Goal: Communication & Community: Answer question/provide support

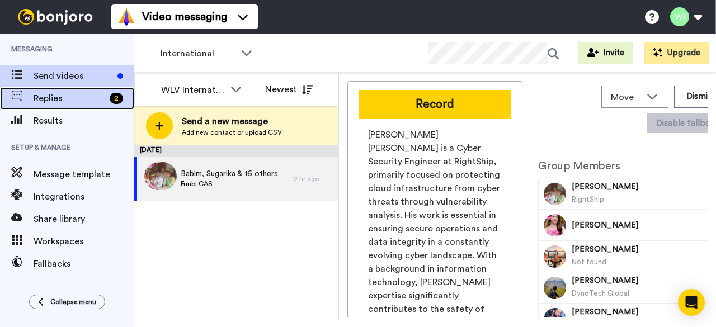
click at [46, 90] on div "Replies 2" at bounding box center [67, 98] width 134 height 22
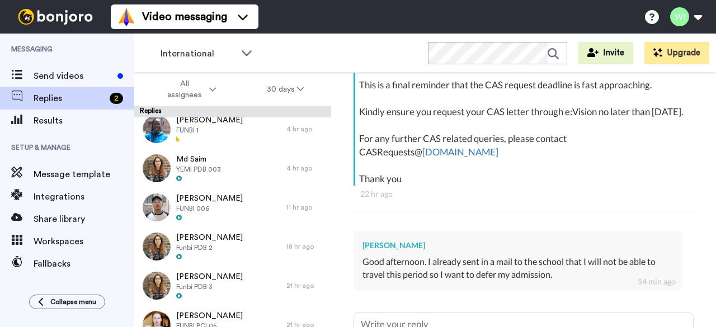
scroll to position [285, 0]
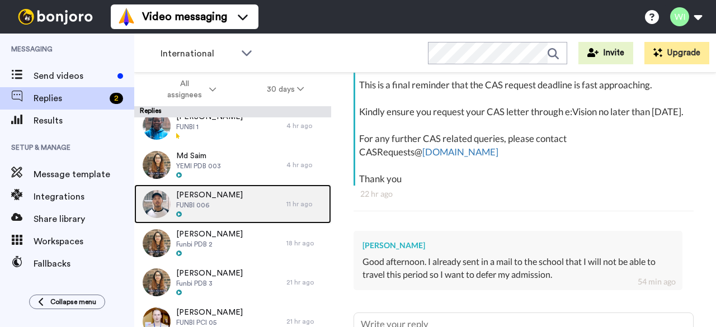
click at [230, 197] on div "[PERSON_NAME] FUNBI 006" at bounding box center [210, 204] width 152 height 39
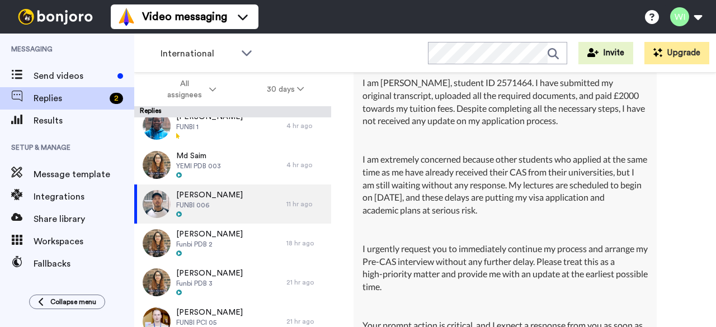
scroll to position [14919, 0]
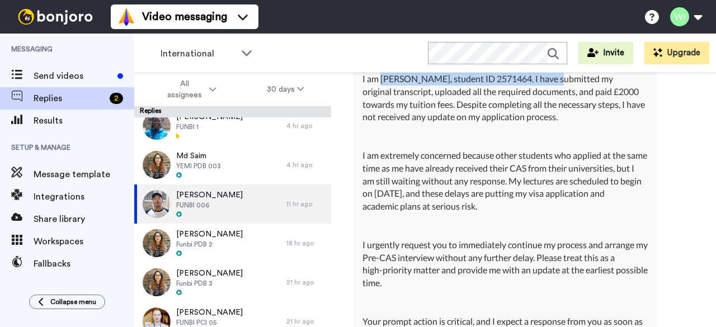
drag, startPoint x: 380, startPoint y: 211, endPoint x: 560, endPoint y: 205, distance: 180.7
click at [560, 205] on div "Dear Admissions Team, I am [PERSON_NAME], student ID 2571464. I have submitted …" at bounding box center [504, 245] width 285 height 422
copy div "[PERSON_NAME], student ID 2571464"
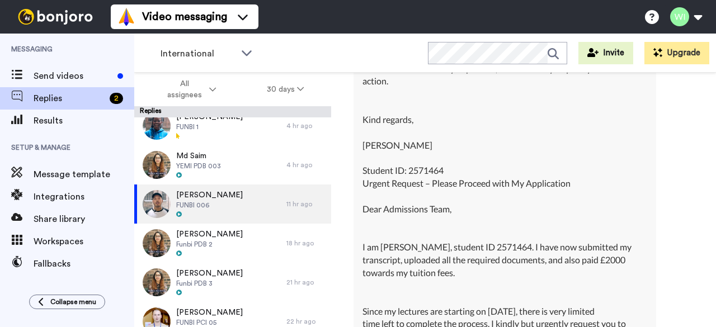
scroll to position [13857, 0]
type textarea "x"
